Goal: Communication & Community: Answer question/provide support

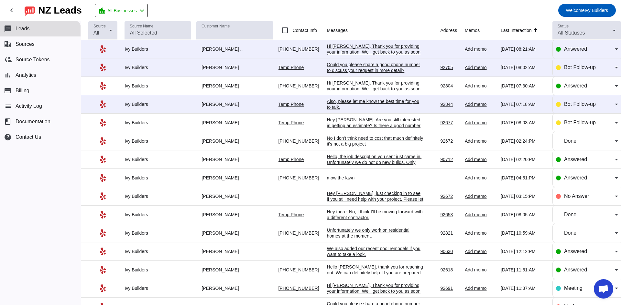
click at [353, 146] on div "No I don't think need to cost that much definitely it's not a big project" at bounding box center [375, 141] width 97 height 12
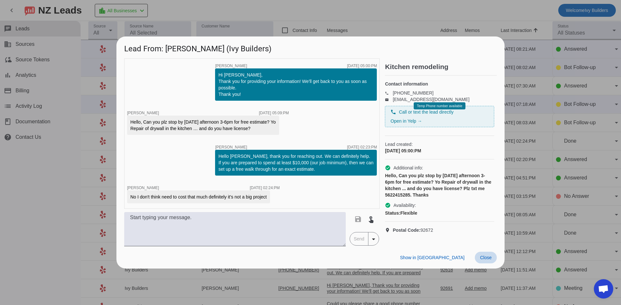
click at [487, 261] on span "Close" at bounding box center [486, 257] width 12 height 5
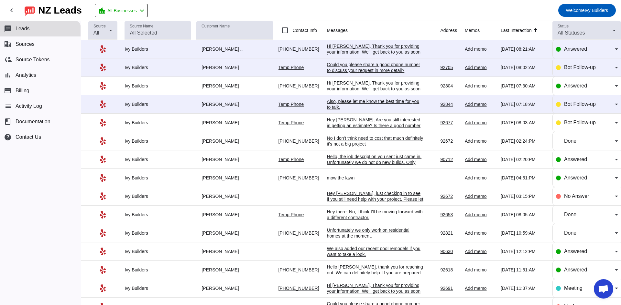
click at [342, 124] on div "Hey [PERSON_NAME], Are you still interested in getting an estimate? Is there a …" at bounding box center [375, 125] width 97 height 17
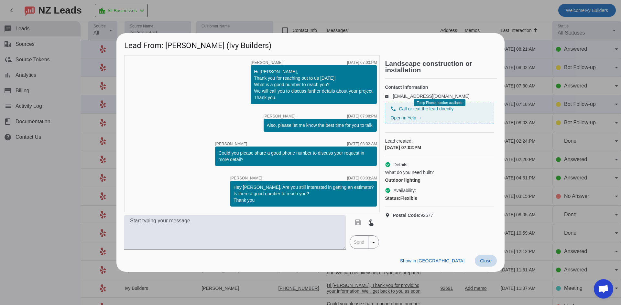
click at [488, 263] on span "Close" at bounding box center [486, 261] width 12 height 5
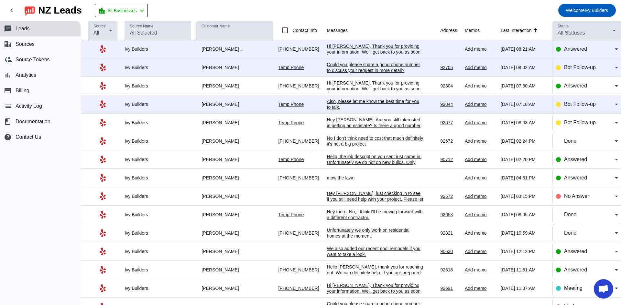
click at [345, 103] on div "Also, please let me know the best time for you to talk.​" at bounding box center [375, 105] width 97 height 12
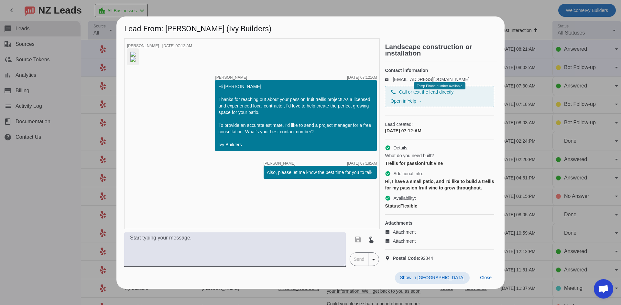
scroll to position [16, 0]
click at [489, 281] on span "Close" at bounding box center [486, 277] width 12 height 5
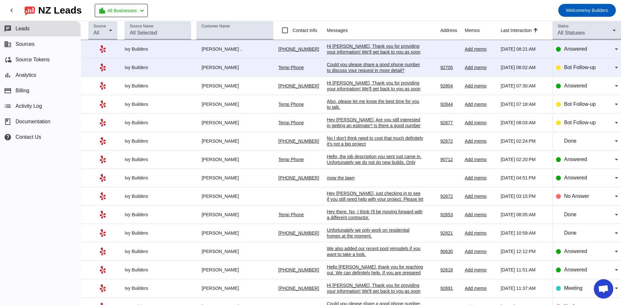
click at [363, 88] on div "Hi [PERSON_NAME], Thank you for providing your information! We'll get back to y…" at bounding box center [375, 91] width 97 height 23
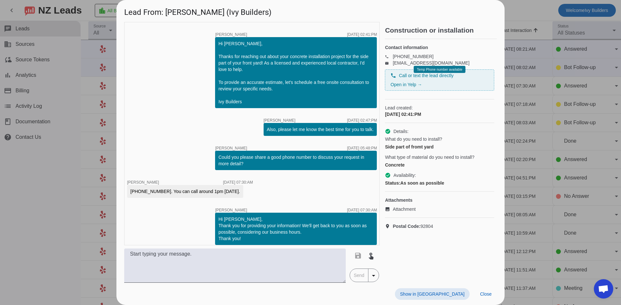
scroll to position [60, 0]
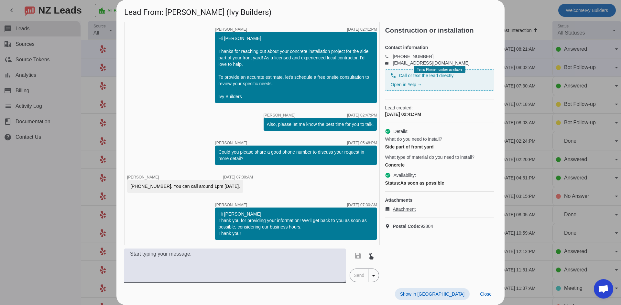
click at [409, 213] on span "Attachment" at bounding box center [403, 209] width 23 height 6
click at [257, 262] on textarea at bounding box center [234, 266] width 221 height 34
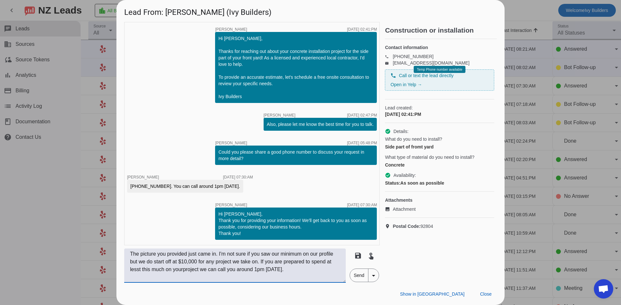
click at [181, 270] on textarea "The picture you provided just came in. I'm not sure if you saw our minimum on o…" at bounding box center [234, 266] width 221 height 34
click at [181, 271] on textarea "The picture you provided just came in. I'm not sure if you saw our minimum on o…" at bounding box center [234, 266] width 221 height 34
click at [183, 271] on textarea "The picture you provided just came in. I'm not sure if you saw our minimum on o…" at bounding box center [234, 266] width 221 height 34
drag, startPoint x: 141, startPoint y: 271, endPoint x: 153, endPoint y: 278, distance: 14.0
click at [153, 278] on textarea "The picture you provided just came in. I'm not sure if you saw our minimum on o…" at bounding box center [234, 266] width 221 height 34
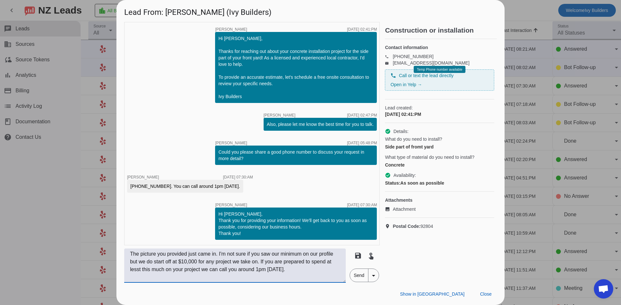
click at [136, 269] on textarea "The picture you provided just came in. I'm not sure if you saw our minimum on o…" at bounding box center [234, 266] width 221 height 34
click at [321, 275] on textarea "The picture you provided just came in. I'm not sure if you saw our minimum on o…" at bounding box center [234, 266] width 221 height 34
type textarea "The picture you provided just came in. I'm not sure if you saw our minimum on o…"
click at [354, 276] on span "Send" at bounding box center [359, 275] width 18 height 13
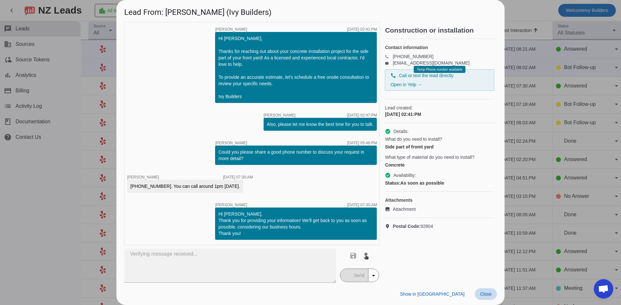
click at [482, 299] on span at bounding box center [485, 295] width 22 height 12
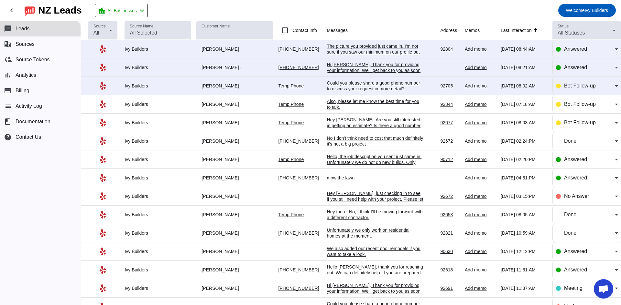
click at [351, 125] on div "Hey [PERSON_NAME], Are you still interested in getting an estimate? Is there a …" at bounding box center [375, 125] width 97 height 17
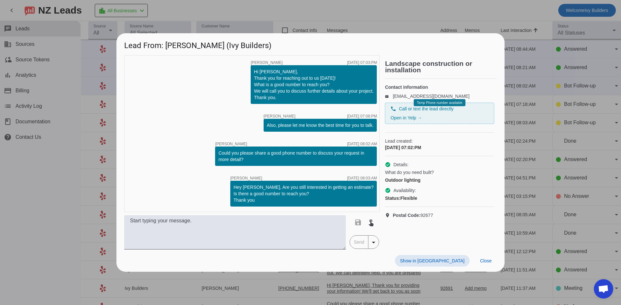
click at [536, 59] on div at bounding box center [310, 152] width 621 height 305
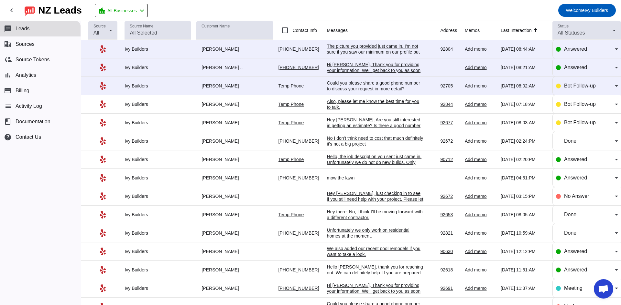
click at [359, 87] on div "Could you please share a good phone number to discuss your request in more deta…" at bounding box center [375, 86] width 97 height 12
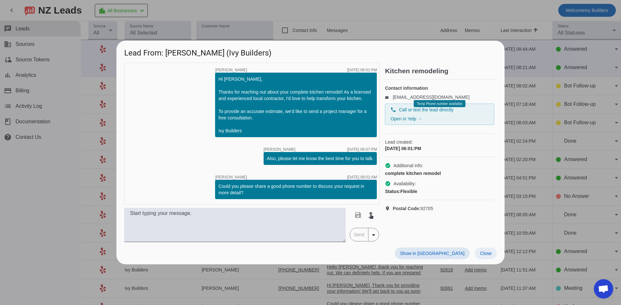
click at [492, 251] on span at bounding box center [485, 254] width 22 height 12
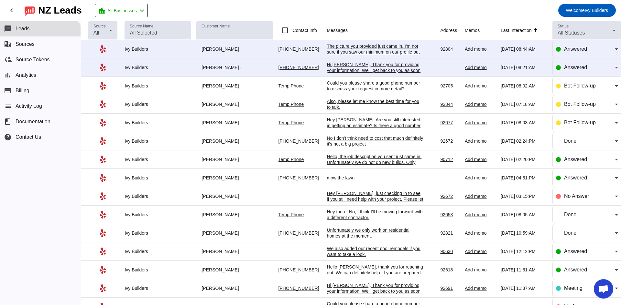
click at [346, 88] on div "Could you please share a good phone number to discuss your request in more deta…" at bounding box center [375, 86] width 97 height 12
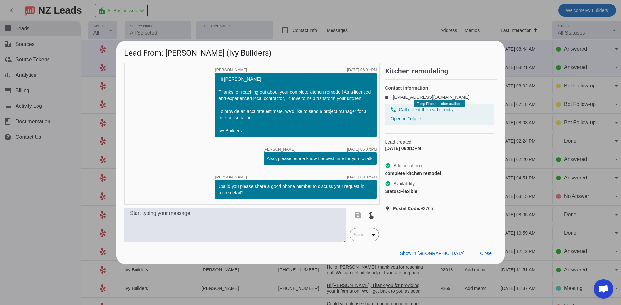
click at [472, 70] on h2 "Kitchen remodeling" at bounding box center [441, 71] width 112 height 6
drag, startPoint x: 384, startPoint y: 144, endPoint x: 439, endPoint y: 199, distance: 77.7
click at [439, 199] on div "timer close [PERSON_NAME] [DATE] 06:01:PM Hi [PERSON_NAME], Thanks for reaching…" at bounding box center [310, 153] width 372 height 180
copy div "Lead created: [DATE] 06:01:PM check_circle Additional info: complete kitchen re…"
click at [203, 235] on textarea at bounding box center [234, 225] width 221 height 34
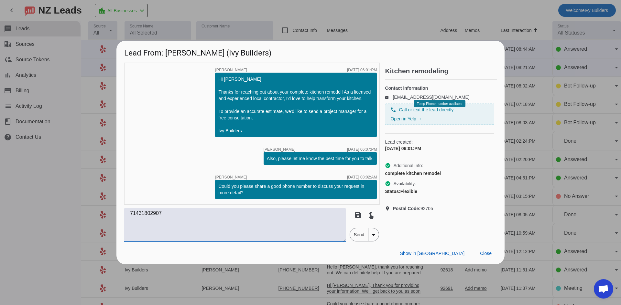
click at [139, 213] on textarea "71431802907" at bounding box center [234, 225] width 221 height 34
click at [149, 211] on textarea "714-31802907" at bounding box center [234, 225] width 221 height 34
type textarea "[PHONE_NUMBER]"
click at [185, 217] on textarea "[PHONE_NUMBER]" at bounding box center [234, 225] width 221 height 34
drag, startPoint x: 125, startPoint y: 208, endPoint x: 112, endPoint y: 210, distance: 13.1
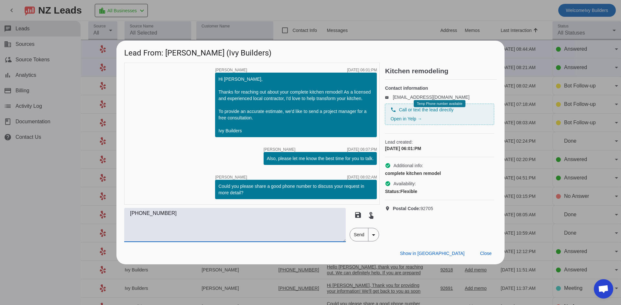
click at [112, 210] on div "Lead From: [PERSON_NAME] (Ivy Builders) timer close [PERSON_NAME] [DATE] 06:01:…" at bounding box center [310, 152] width 621 height 305
drag, startPoint x: 166, startPoint y: 52, endPoint x: 204, endPoint y: 55, distance: 38.6
click at [204, 55] on h1 "Lead From: [PERSON_NAME] (Ivy Builders)" at bounding box center [310, 52] width 388 height 22
copy h1 "[PERSON_NAME]"
drag, startPoint x: 385, startPoint y: 148, endPoint x: 446, endPoint y: 214, distance: 89.9
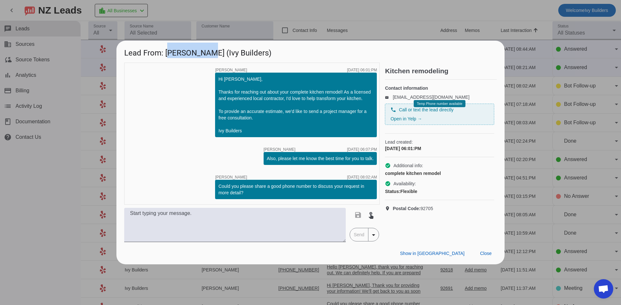
click at [446, 214] on div "Contact information email [EMAIL_ADDRESS][DOMAIN_NAME] phone Call or text the l…" at bounding box center [441, 148] width 112 height 137
copy div "Lead created: [DATE] 06:01:PM check_circle Additional info: complete kitchen re…"
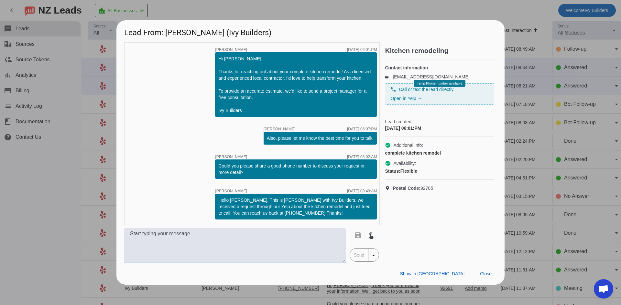
click at [261, 247] on textarea at bounding box center [234, 246] width 221 height 34
paste textarea "Hello, we just tried giving you a call a moment ago! If you're still looking fo…"
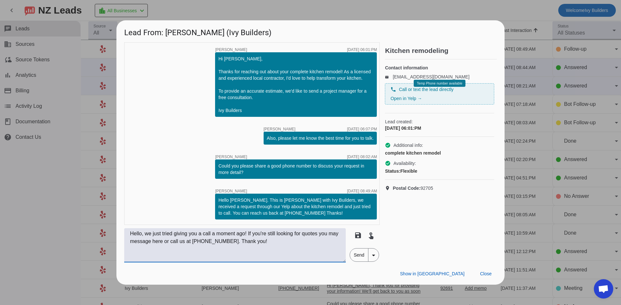
click at [224, 242] on textarea "Hello, we just tried giving you a call a moment ago! If you're still looking fo…" at bounding box center [234, 246] width 221 height 34
type textarea "Hello, we just tried giving you a call a moment ago! If you're still looking fo…"
click at [366, 258] on span "Send" at bounding box center [359, 255] width 18 height 13
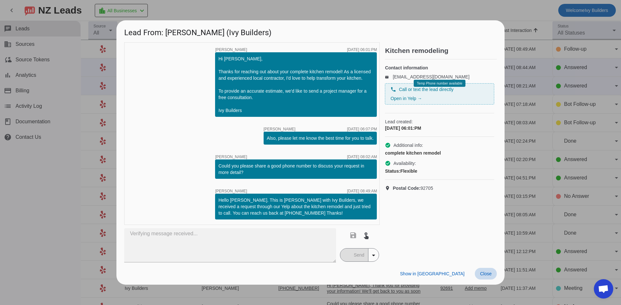
click at [487, 275] on span "Close" at bounding box center [486, 273] width 12 height 5
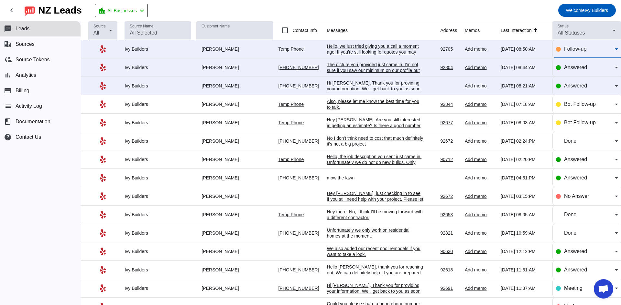
click at [588, 47] on div "Follow-up" at bounding box center [589, 49] width 51 height 8
click at [585, 51] on div "Follow-up" at bounding box center [589, 49] width 51 height 8
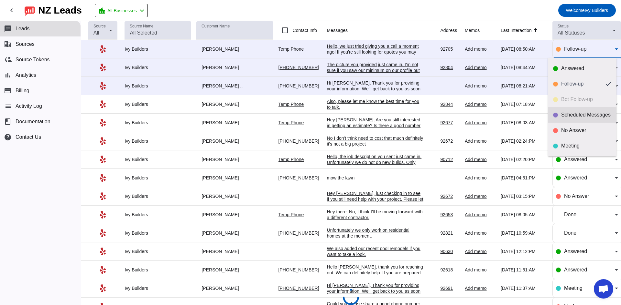
click at [588, 116] on div "Scheduled Messages" at bounding box center [586, 115] width 50 height 6
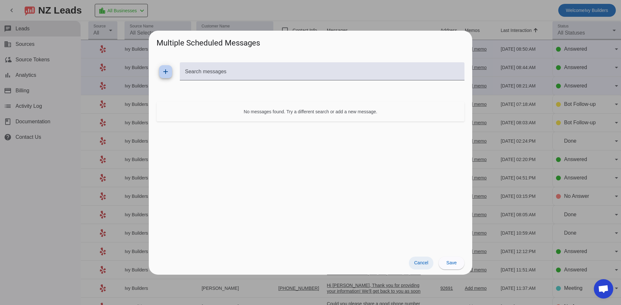
click at [422, 265] on span "Cancel" at bounding box center [421, 263] width 14 height 5
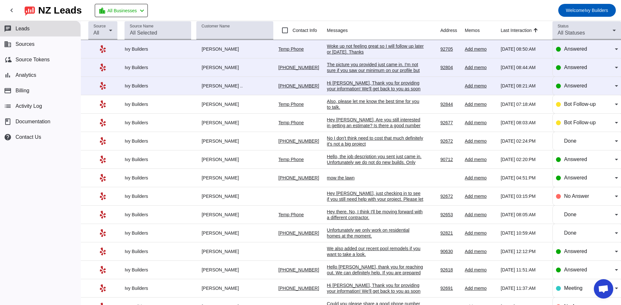
click at [336, 51] on div "Woke up not feeling great so I will follow up later or [DATE]. Thanks" at bounding box center [375, 49] width 97 height 12
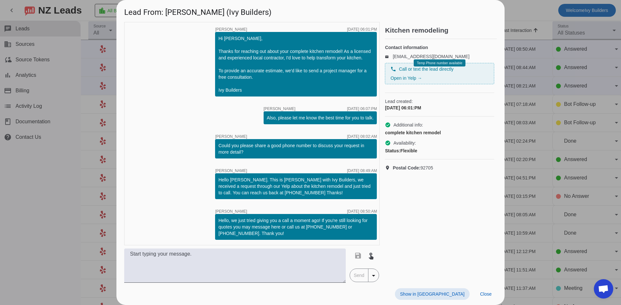
scroll to position [28, 0]
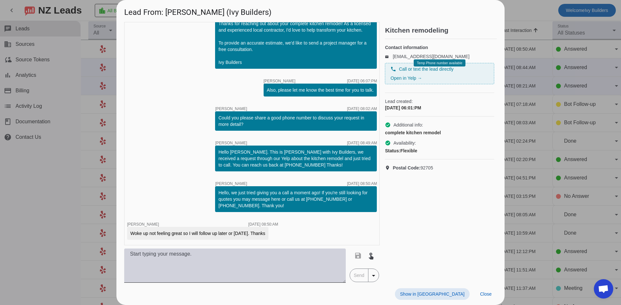
click at [194, 260] on textarea at bounding box center [234, 266] width 221 height 34
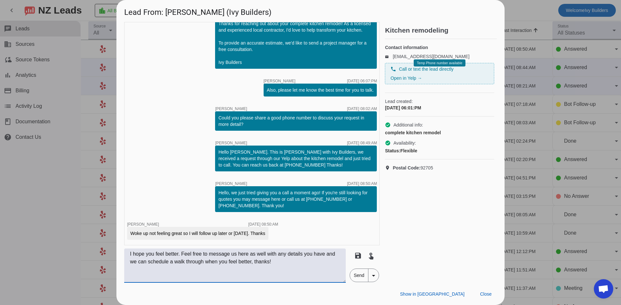
drag, startPoint x: 208, startPoint y: 252, endPoint x: 181, endPoint y: 258, distance: 28.0
click at [181, 258] on textarea "I hope you feel better. Feel free to message us here as well with any details y…" at bounding box center [234, 266] width 221 height 34
type textarea "I hope you feel better. You can message us here as well with any details you ha…"
click at [359, 279] on span "Send" at bounding box center [359, 275] width 18 height 13
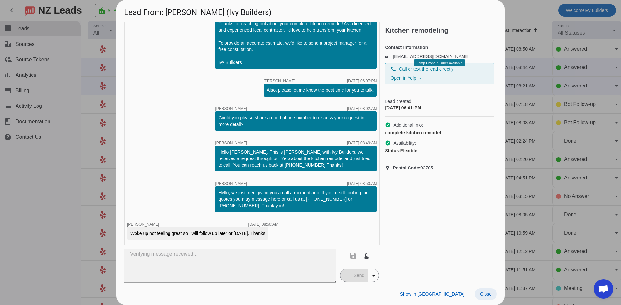
click at [481, 295] on span "Close" at bounding box center [486, 294] width 12 height 5
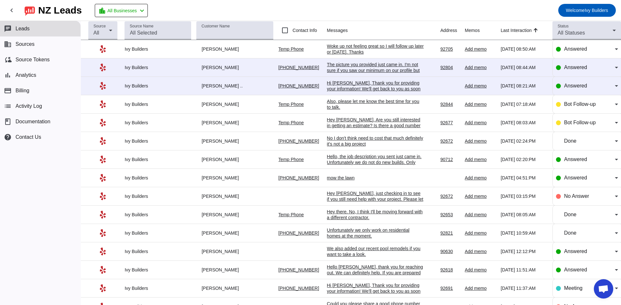
click at [352, 85] on div "Hi [PERSON_NAME], Thank you for providing your information! We'll get back to y…" at bounding box center [375, 91] width 97 height 23
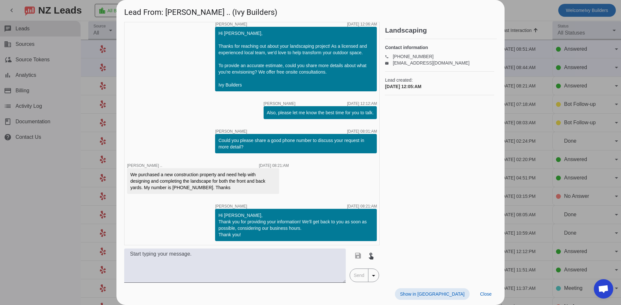
scroll to position [6, 0]
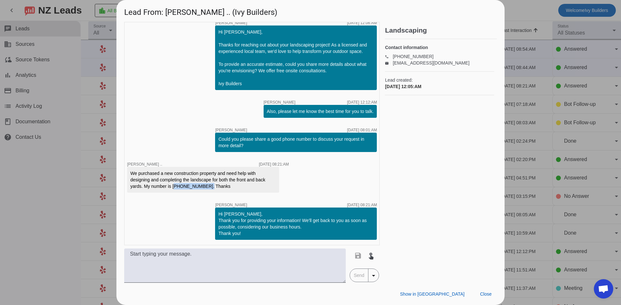
drag, startPoint x: 173, startPoint y: 187, endPoint x: 203, endPoint y: 186, distance: 30.7
click at [203, 186] on div "We purchased a new construction property and need help with designing and compl…" at bounding box center [202, 179] width 145 height 19
copy div "[PHONE_NUMBER]"
click at [480, 292] on span "Close" at bounding box center [486, 294] width 12 height 5
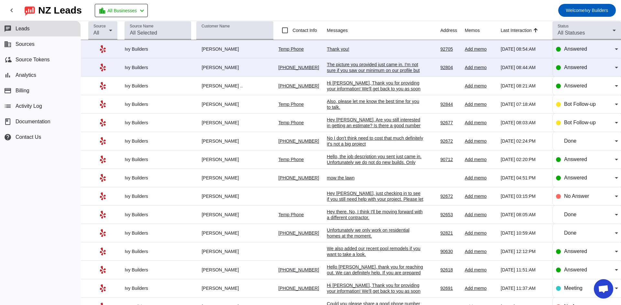
click at [334, 47] on div "Thank you!" at bounding box center [375, 49] width 97 height 6
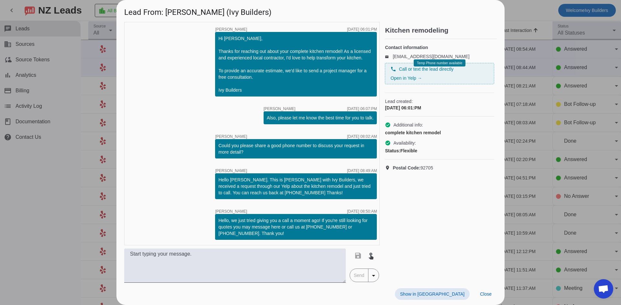
scroll to position [90, 0]
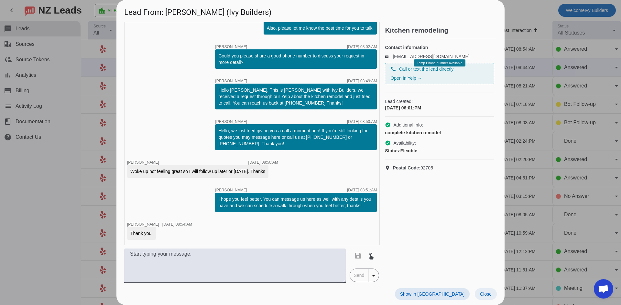
click at [491, 295] on span "Close" at bounding box center [486, 294] width 12 height 5
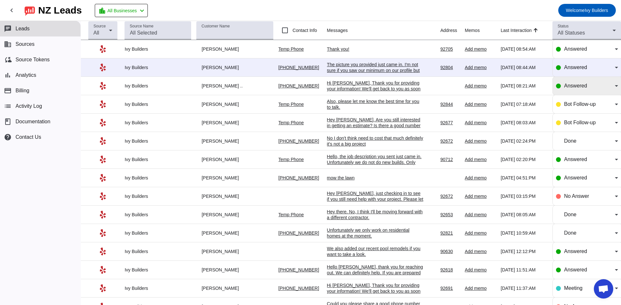
click at [590, 86] on div "Answered" at bounding box center [589, 86] width 51 height 8
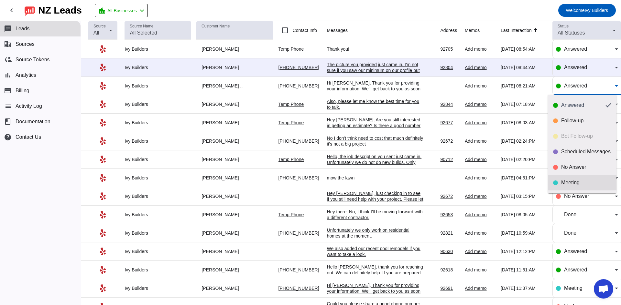
click at [585, 183] on div "Meeting" at bounding box center [586, 183] width 50 height 6
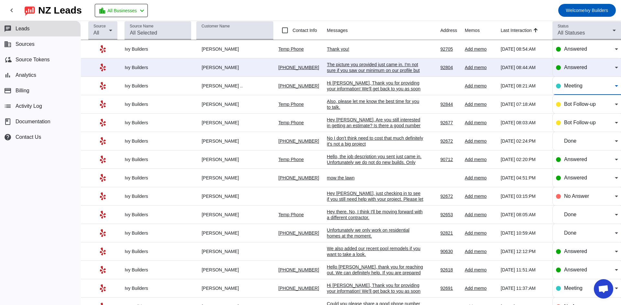
click at [337, 104] on div "Also, please let me know the best time for you to talk.​" at bounding box center [375, 105] width 97 height 12
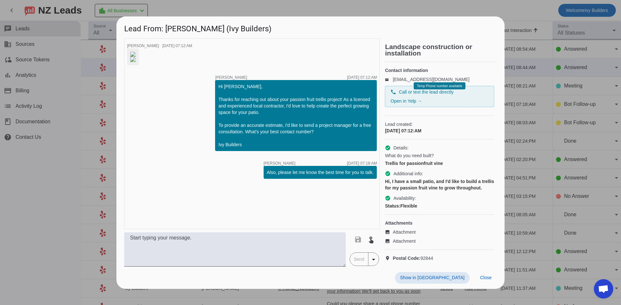
scroll to position [16, 0]
click at [486, 281] on span "Close" at bounding box center [486, 277] width 12 height 5
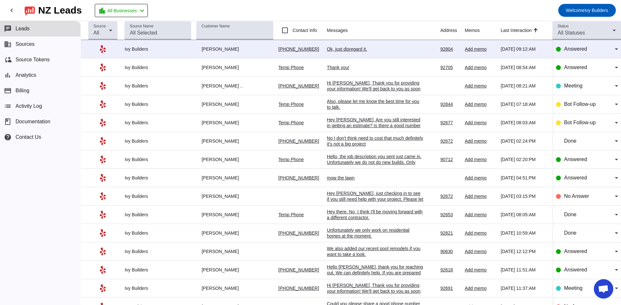
click at [345, 48] on div "Ok, just disregard it." at bounding box center [375, 49] width 97 height 6
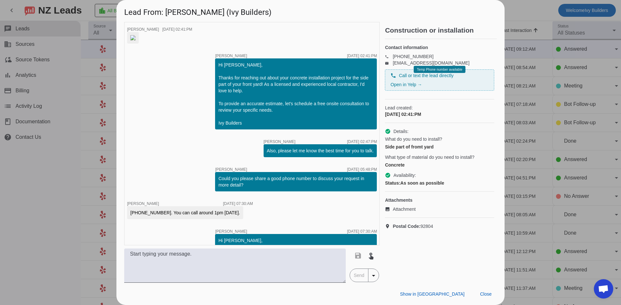
scroll to position [135, 0]
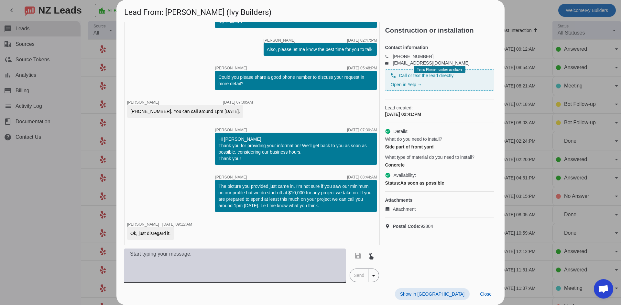
click at [255, 260] on textarea at bounding box center [234, 266] width 221 height 34
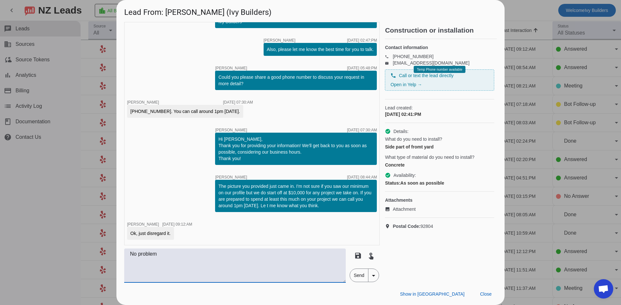
type textarea "No problem"
click at [359, 279] on span "Send" at bounding box center [359, 275] width 18 height 13
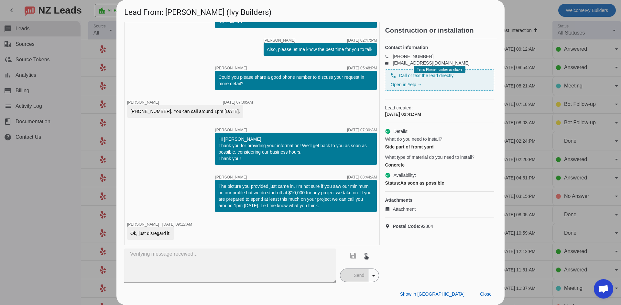
scroll to position [163, 0]
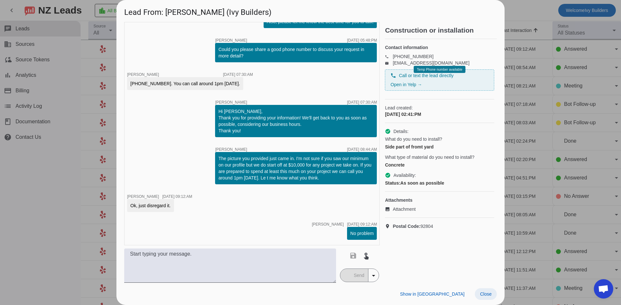
click at [484, 293] on span "Close" at bounding box center [486, 294] width 12 height 5
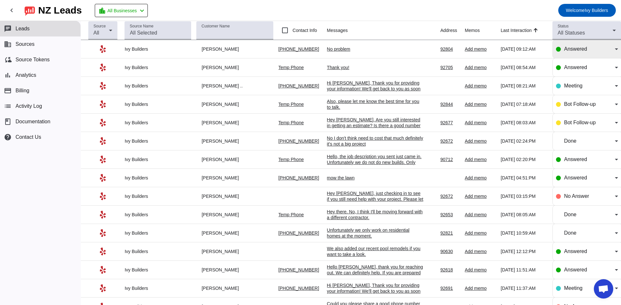
click at [588, 45] on div "Answered" at bounding box center [587, 49] width 62 height 18
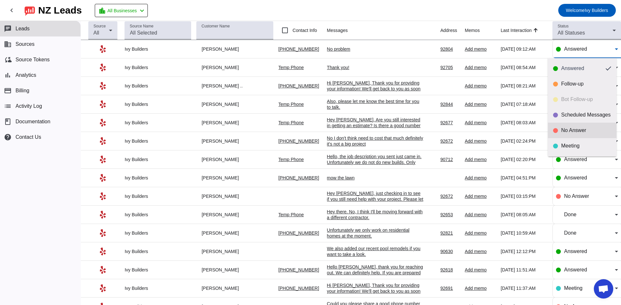
scroll to position [15, 0]
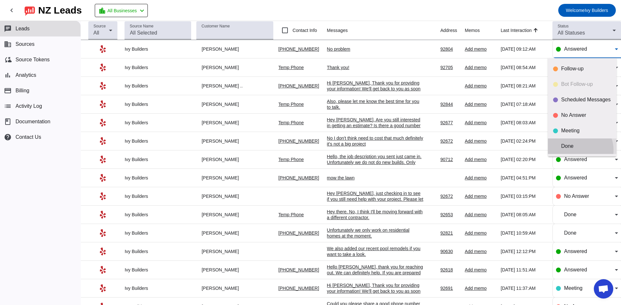
click at [578, 150] on mat-option "Done" at bounding box center [582, 147] width 69 height 16
